Goal: Information Seeking & Learning: Learn about a topic

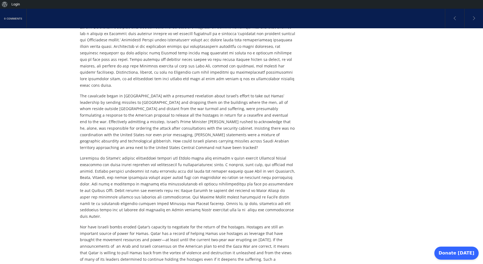
scroll to position [88, 0]
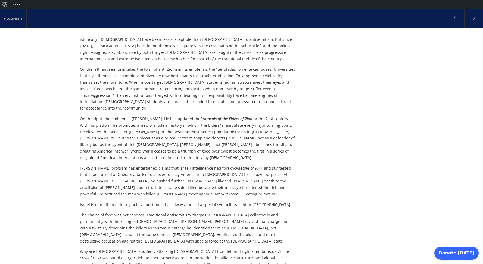
scroll to position [138, 0]
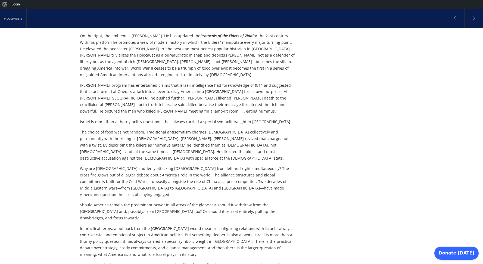
scroll to position [225, 0]
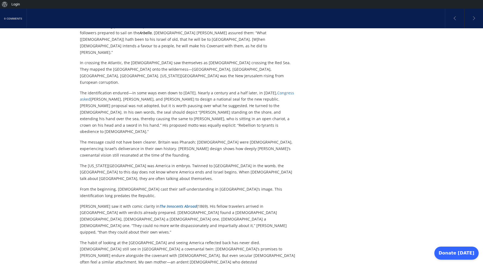
scroll to position [464, 0]
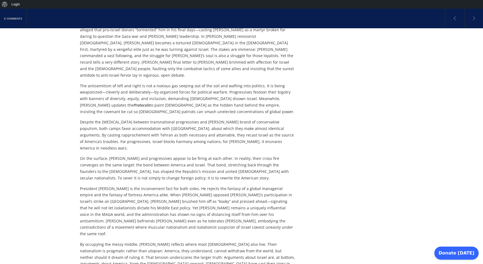
scroll to position [1278, 0]
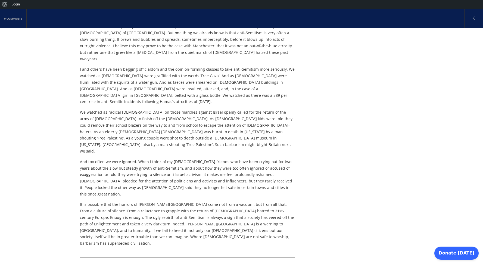
scroll to position [244, 0]
click at [409, 124] on div "0 Comments The barbarism of the Manchester [DEMOGRAPHIC_DATA] attack By [PERSON…" at bounding box center [241, 120] width 483 height 630
